Goal: Communication & Community: Participate in discussion

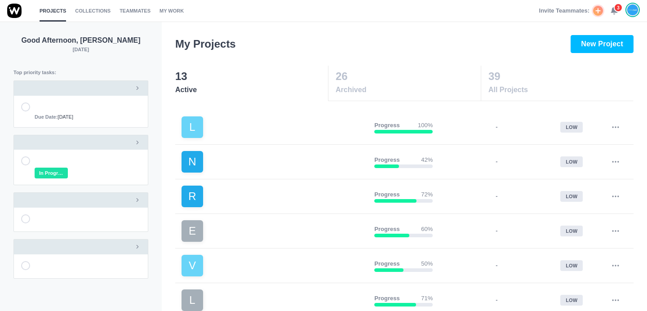
click at [616, 10] on span "3" at bounding box center [618, 7] width 9 height 9
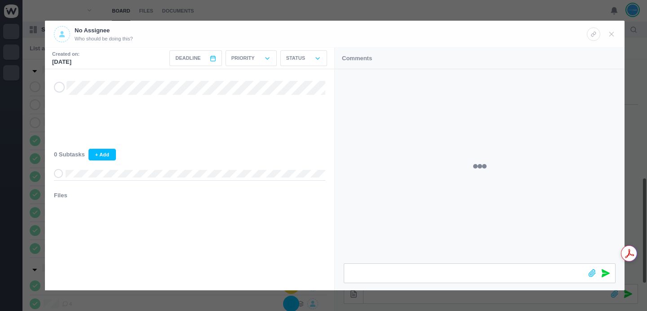
scroll to position [250, 0]
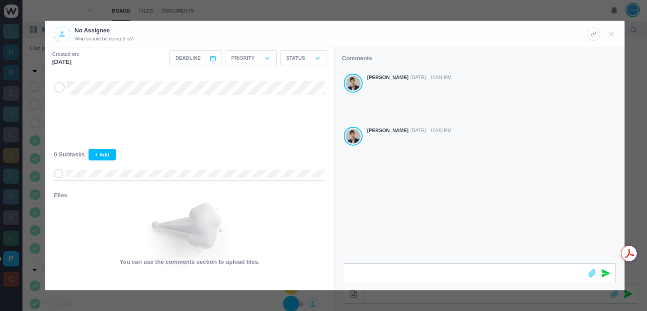
click at [393, 16] on div at bounding box center [323, 155] width 647 height 311
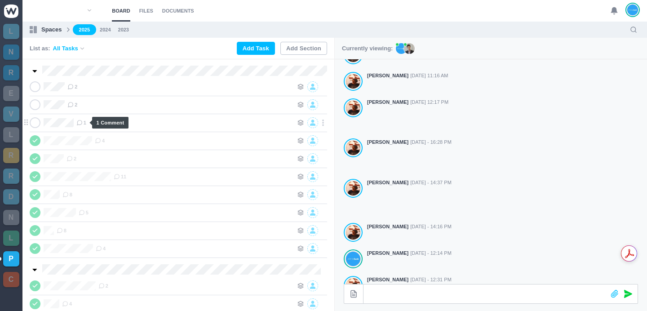
click at [80, 122] on icon at bounding box center [79, 123] width 6 height 6
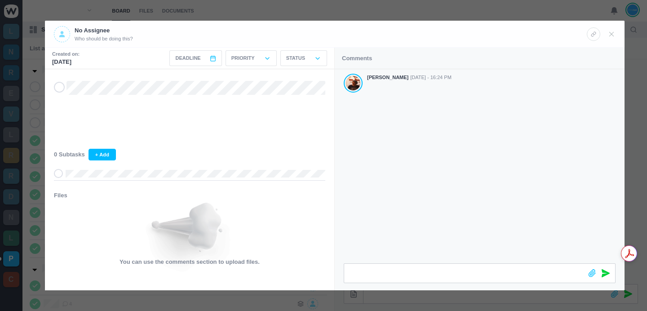
drag, startPoint x: 479, startPoint y: 141, endPoint x: 373, endPoint y: 69, distance: 128.2
click at [478, 141] on div "[PERSON_NAME] [DATE] - 16:24 PM" at bounding box center [480, 166] width 290 height 194
click at [297, 16] on div at bounding box center [323, 155] width 647 height 311
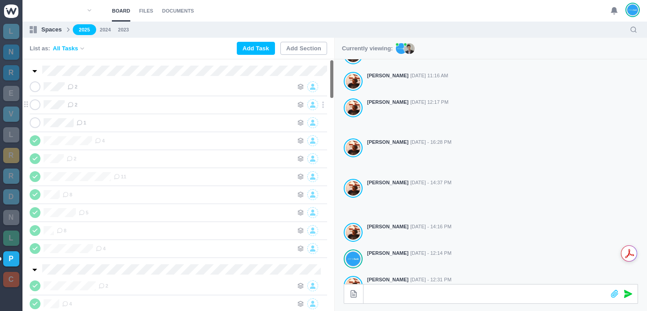
click at [74, 106] on span "2" at bounding box center [72, 104] width 10 height 7
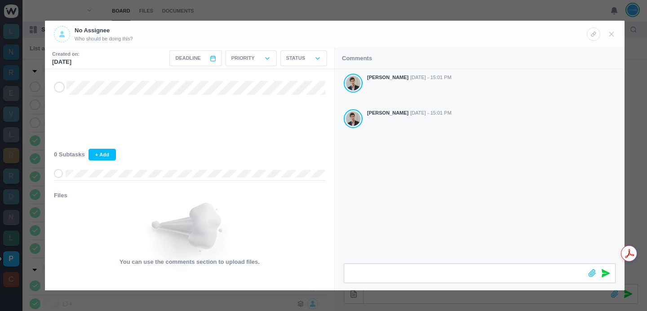
click at [444, 169] on div "[PERSON_NAME] [DATE] - 15:01 PM [PERSON_NAME] [DATE] - 15:01 PM" at bounding box center [480, 166] width 290 height 194
click at [303, 16] on div at bounding box center [323, 155] width 647 height 311
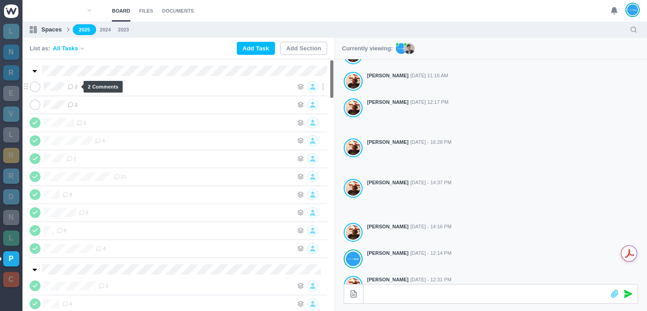
click at [74, 85] on icon at bounding box center [70, 87] width 6 height 6
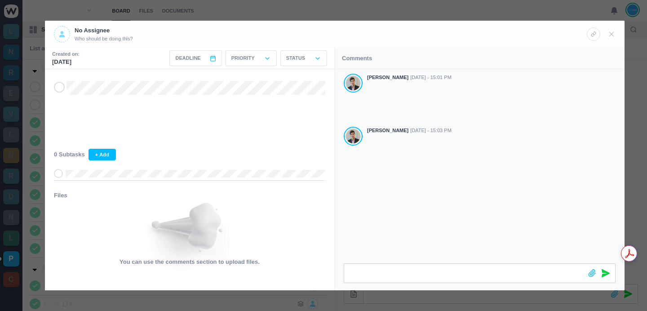
click at [480, 206] on div "[PERSON_NAME] [DATE] - 15:01 PM [PERSON_NAME] [DATE] - 15:03 PM" at bounding box center [480, 166] width 290 height 194
click at [464, 208] on div "[PERSON_NAME] [DATE] - 15:01 PM [PERSON_NAME] [DATE] - 15:03 PM" at bounding box center [480, 166] width 290 height 194
